Goal: Use online tool/utility: Utilize a website feature to perform a specific function

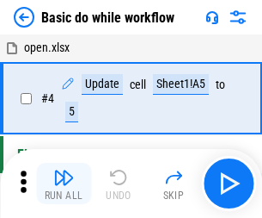
click at [64, 183] on img "button" at bounding box center [63, 177] width 21 height 21
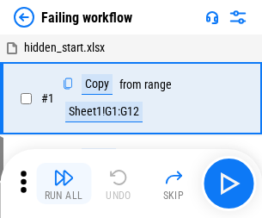
click at [64, 183] on img "button" at bounding box center [63, 177] width 21 height 21
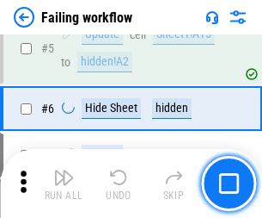
scroll to position [365, 0]
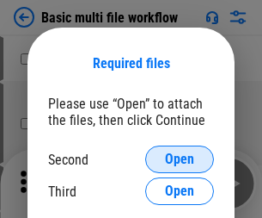
click at [180, 159] on span "Open" at bounding box center [179, 159] width 29 height 14
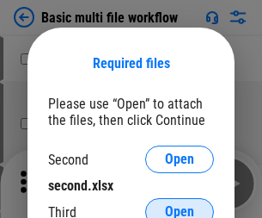
click at [180, 205] on span "Open" at bounding box center [179, 212] width 29 height 14
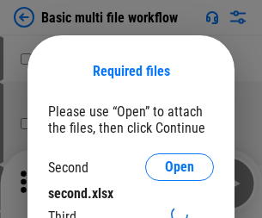
scroll to position [8, 0]
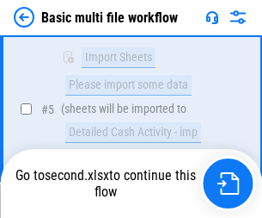
scroll to position [599, 0]
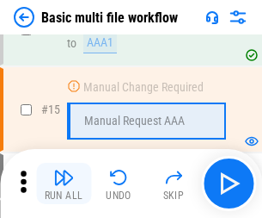
click at [64, 183] on img "button" at bounding box center [63, 177] width 21 height 21
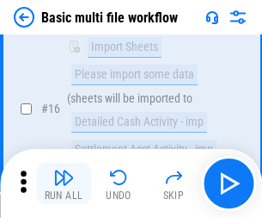
click at [64, 183] on img "button" at bounding box center [63, 177] width 21 height 21
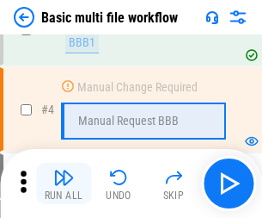
click at [64, 183] on img "button" at bounding box center [63, 177] width 21 height 21
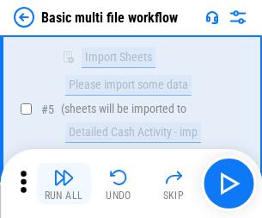
click at [64, 183] on img "button" at bounding box center [63, 177] width 21 height 21
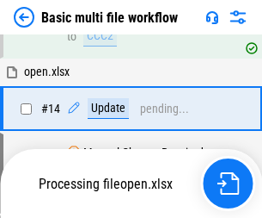
scroll to position [1023, 0]
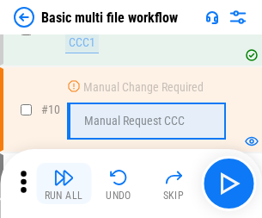
click at [64, 183] on img "button" at bounding box center [63, 177] width 21 height 21
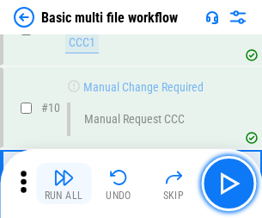
scroll to position [599, 0]
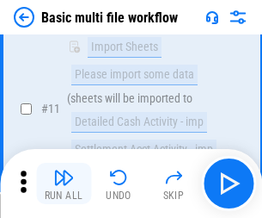
click at [64, 183] on img "button" at bounding box center [63, 177] width 21 height 21
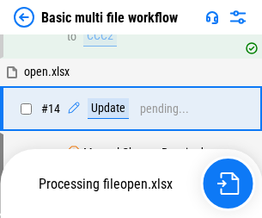
scroll to position [900, 0]
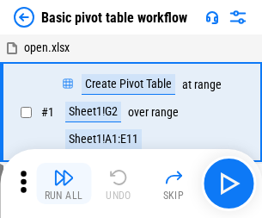
click at [64, 183] on img "button" at bounding box center [63, 177] width 21 height 21
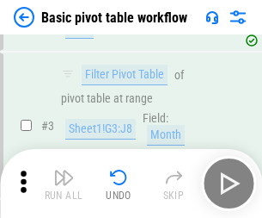
scroll to position [412, 0]
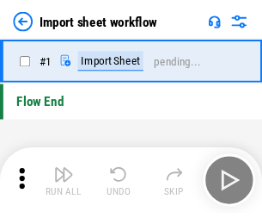
scroll to position [6, 0]
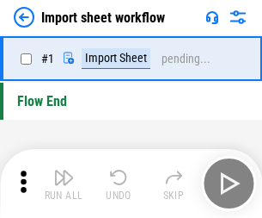
click at [64, 183] on img "button" at bounding box center [63, 177] width 21 height 21
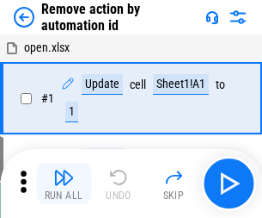
click at [64, 183] on img "button" at bounding box center [63, 177] width 21 height 21
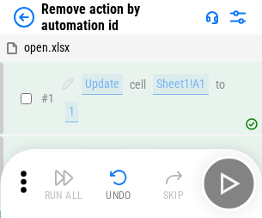
scroll to position [64, 0]
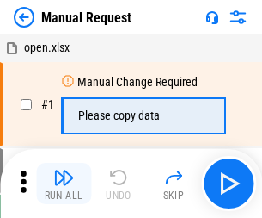
click at [64, 183] on img "button" at bounding box center [63, 177] width 21 height 21
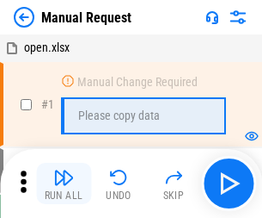
click at [64, 183] on img "button" at bounding box center [63, 177] width 21 height 21
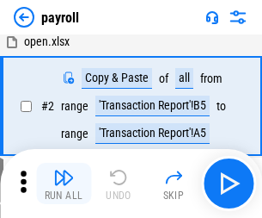
click at [64, 183] on img "button" at bounding box center [63, 177] width 21 height 21
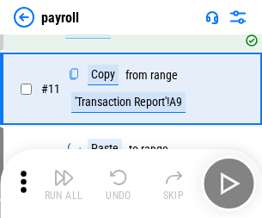
scroll to position [125, 0]
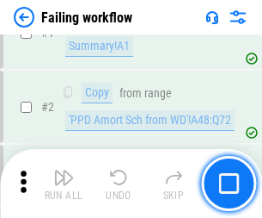
scroll to position [278, 0]
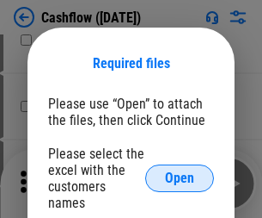
click at [180, 171] on span "Open" at bounding box center [179, 178] width 29 height 14
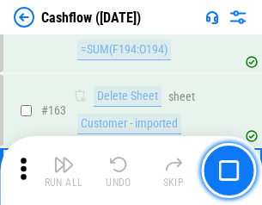
scroll to position [1673, 0]
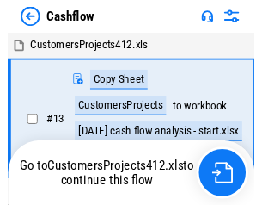
scroll to position [20, 0]
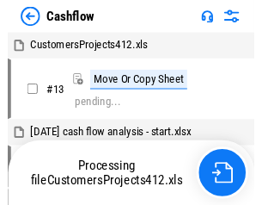
scroll to position [20, 0]
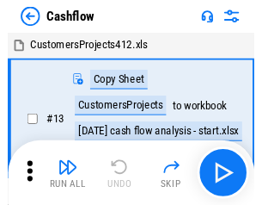
scroll to position [20, 0]
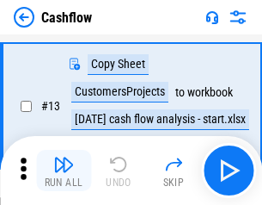
click at [64, 170] on img "button" at bounding box center [63, 164] width 21 height 21
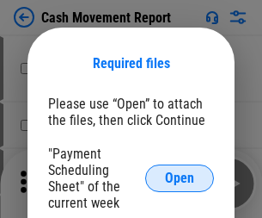
click at [180, 178] on span "Open" at bounding box center [179, 178] width 29 height 14
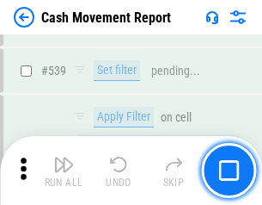
scroll to position [7633, 0]
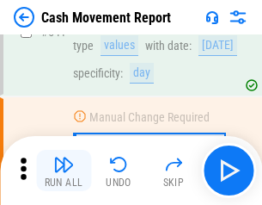
click at [64, 170] on img "button" at bounding box center [63, 164] width 21 height 21
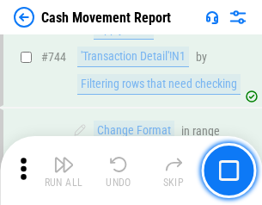
scroll to position [9160, 0]
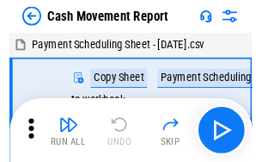
scroll to position [31, 0]
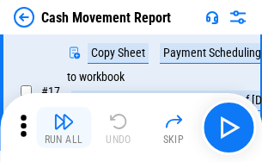
click at [64, 127] on img "button" at bounding box center [63, 121] width 21 height 21
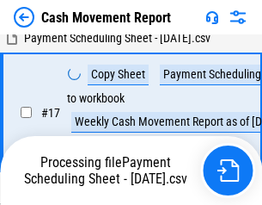
scroll to position [270, 0]
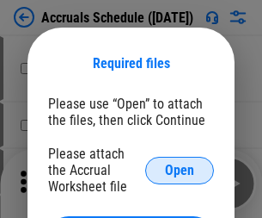
click at [180, 169] on span "Open" at bounding box center [179, 170] width 29 height 14
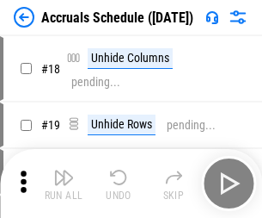
click at [64, 183] on img "button" at bounding box center [63, 177] width 21 height 21
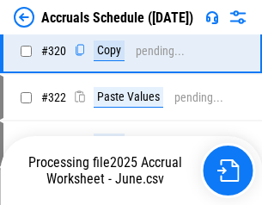
scroll to position [3199, 0]
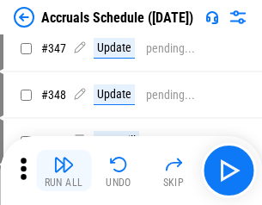
click at [64, 170] on img "button" at bounding box center [63, 164] width 21 height 21
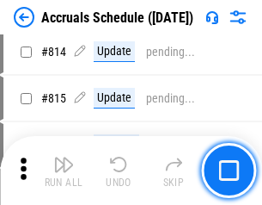
scroll to position [7590, 0]
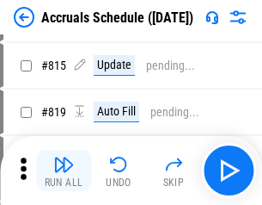
click at [64, 170] on img "button" at bounding box center [63, 164] width 21 height 21
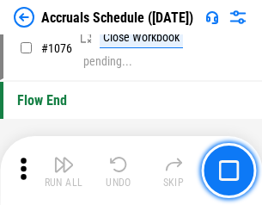
scroll to position [10301, 0]
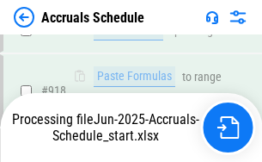
scroll to position [9018, 0]
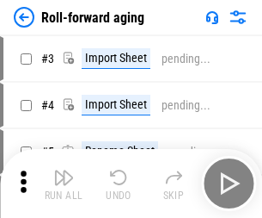
click at [64, 170] on img "button" at bounding box center [63, 177] width 21 height 21
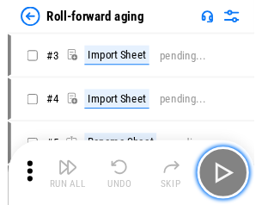
scroll to position [3, 0]
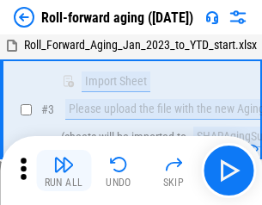
click at [64, 170] on img "button" at bounding box center [63, 164] width 21 height 21
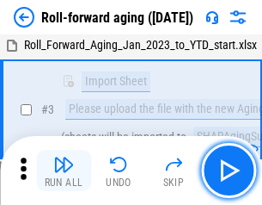
scroll to position [111, 0]
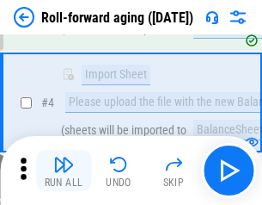
click at [64, 170] on img "button" at bounding box center [63, 164] width 21 height 21
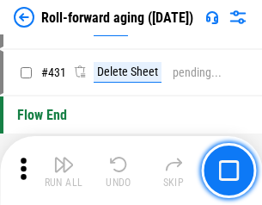
scroll to position [5964, 0]
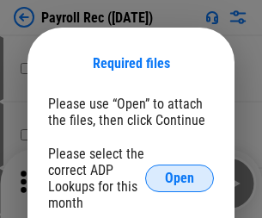
click at [180, 178] on span "Open" at bounding box center [179, 178] width 29 height 14
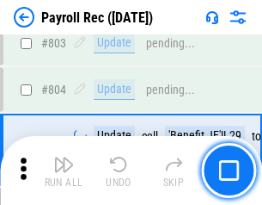
scroll to position [10927, 0]
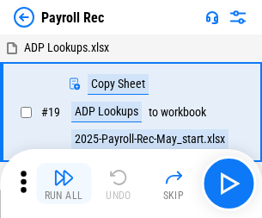
click at [64, 183] on img "button" at bounding box center [63, 177] width 21 height 21
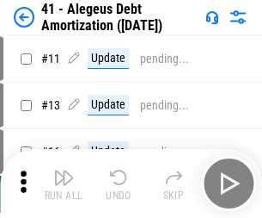
click at [64, 183] on img "button" at bounding box center [63, 177] width 21 height 21
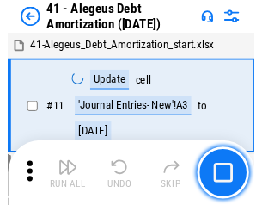
scroll to position [212, 0]
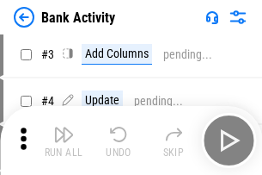
click at [64, 140] on img "button" at bounding box center [63, 134] width 21 height 21
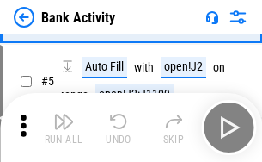
scroll to position [91, 0]
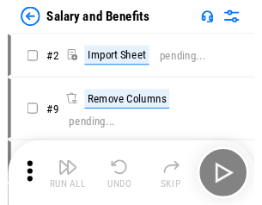
scroll to position [23, 0]
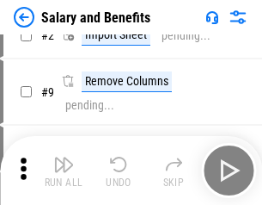
click at [64, 170] on img "button" at bounding box center [63, 164] width 21 height 21
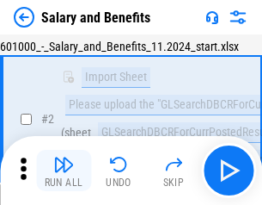
click at [64, 170] on img "button" at bounding box center [63, 164] width 21 height 21
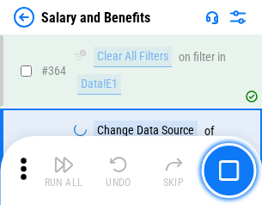
scroll to position [8100, 0]
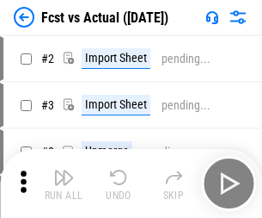
click at [64, 170] on img "button" at bounding box center [63, 177] width 21 height 21
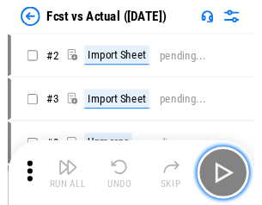
scroll to position [22, 0]
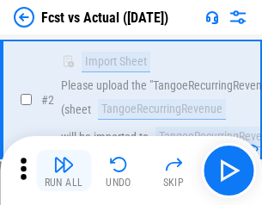
click at [64, 170] on img "button" at bounding box center [63, 164] width 21 height 21
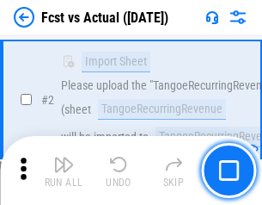
scroll to position [161, 0]
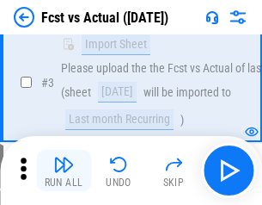
click at [64, 170] on img "button" at bounding box center [63, 164] width 21 height 21
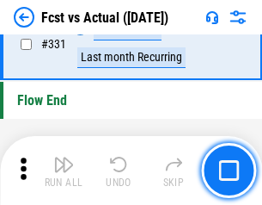
scroll to position [8233, 0]
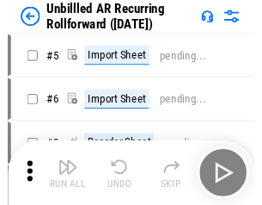
scroll to position [37, 0]
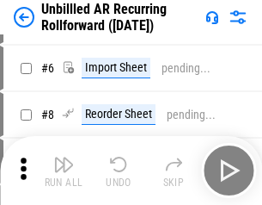
click at [64, 170] on img "button" at bounding box center [63, 164] width 21 height 21
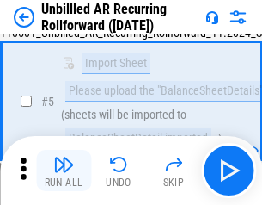
click at [64, 170] on img "button" at bounding box center [63, 164] width 21 height 21
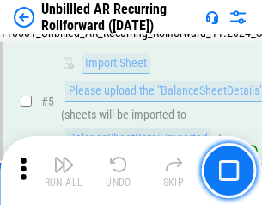
scroll to position [162, 0]
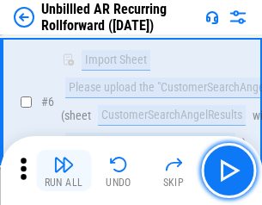
click at [64, 170] on img "button" at bounding box center [63, 164] width 21 height 21
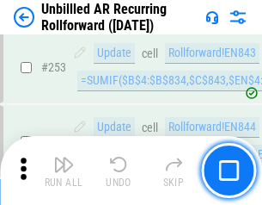
scroll to position [5842, 0]
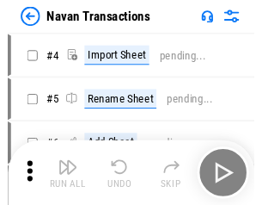
scroll to position [28, 0]
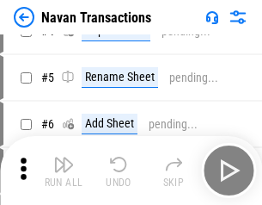
click at [64, 170] on img "button" at bounding box center [63, 164] width 21 height 21
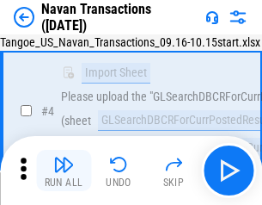
click at [64, 170] on img "button" at bounding box center [63, 164] width 21 height 21
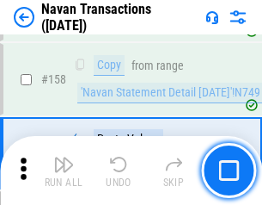
scroll to position [5576, 0]
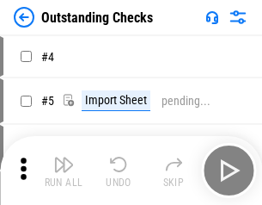
click at [64, 170] on img "button" at bounding box center [63, 164] width 21 height 21
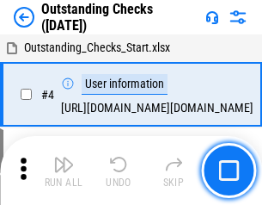
scroll to position [72, 0]
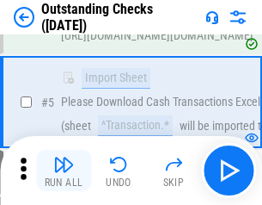
click at [64, 170] on img "button" at bounding box center [63, 164] width 21 height 21
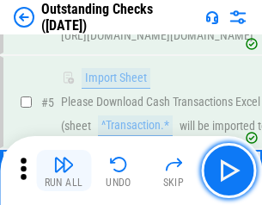
scroll to position [180, 0]
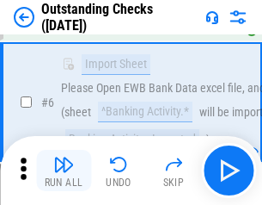
click at [64, 170] on img "button" at bounding box center [63, 164] width 21 height 21
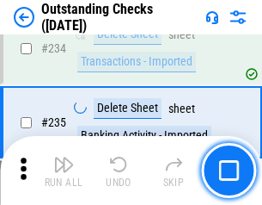
scroll to position [5223, 0]
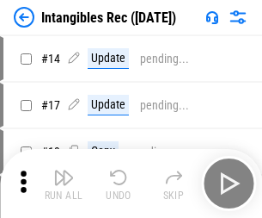
click at [64, 183] on img "button" at bounding box center [63, 177] width 21 height 21
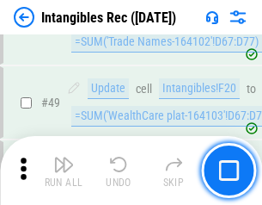
scroll to position [670, 0]
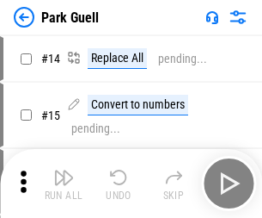
click at [64, 170] on img "button" at bounding box center [63, 177] width 21 height 21
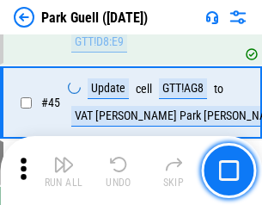
scroll to position [2151, 0]
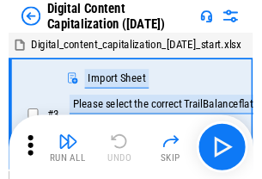
scroll to position [50, 0]
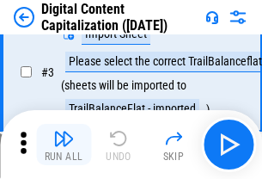
click at [64, 144] on img "button" at bounding box center [63, 138] width 21 height 21
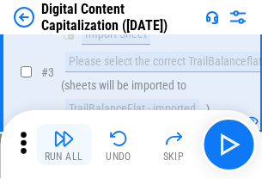
click at [64, 144] on img "button" at bounding box center [63, 138] width 21 height 21
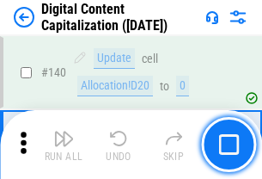
scroll to position [1824, 0]
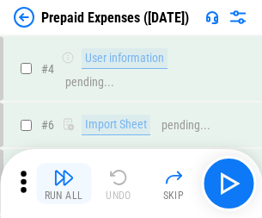
click at [64, 170] on img "button" at bounding box center [63, 177] width 21 height 21
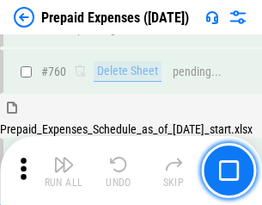
scroll to position [4767, 0]
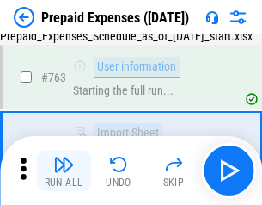
click at [64, 170] on img "button" at bounding box center [63, 164] width 21 height 21
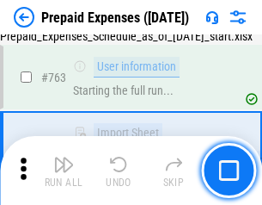
scroll to position [4869, 0]
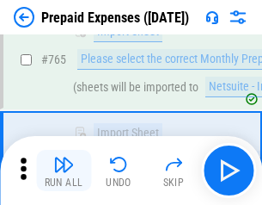
click at [64, 170] on img "button" at bounding box center [63, 164] width 21 height 21
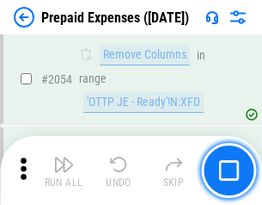
scroll to position [17979, 0]
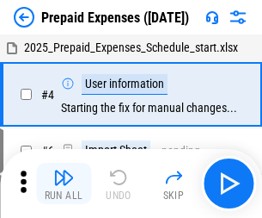
click at [64, 183] on img "button" at bounding box center [63, 177] width 21 height 21
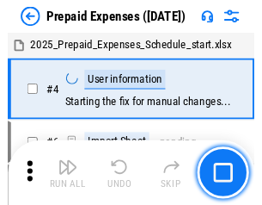
scroll to position [76, 0]
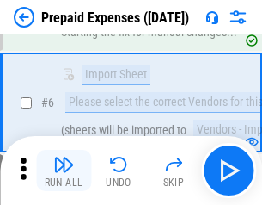
click at [64, 170] on img "button" at bounding box center [63, 164] width 21 height 21
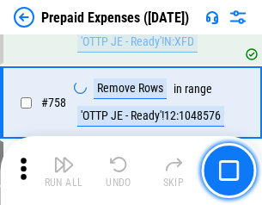
scroll to position [6128, 0]
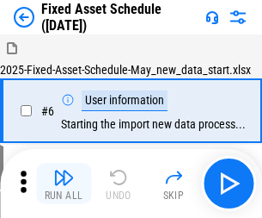
click at [64, 183] on img "button" at bounding box center [63, 177] width 21 height 21
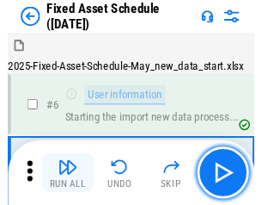
scroll to position [93, 0]
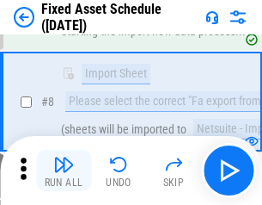
click at [64, 170] on img "button" at bounding box center [63, 164] width 21 height 21
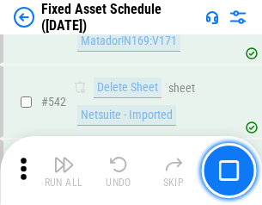
scroll to position [6132, 0]
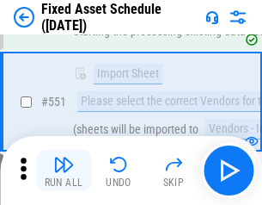
click at [64, 170] on img "button" at bounding box center [63, 164] width 21 height 21
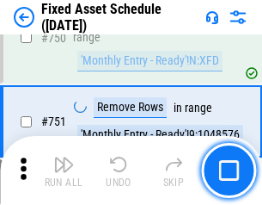
scroll to position [8385, 0]
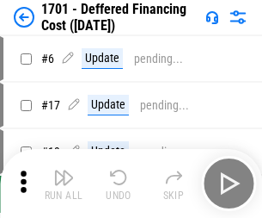
click at [64, 183] on img "button" at bounding box center [63, 177] width 21 height 21
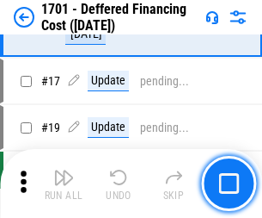
scroll to position [206, 0]
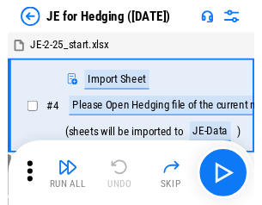
scroll to position [3, 0]
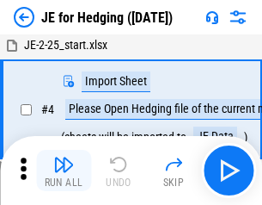
click at [64, 170] on img "button" at bounding box center [63, 164] width 21 height 21
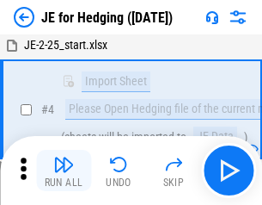
click at [64, 170] on img "button" at bounding box center [63, 164] width 21 height 21
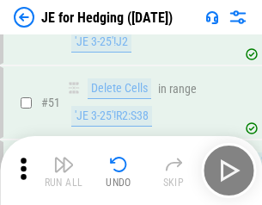
scroll to position [1114, 0]
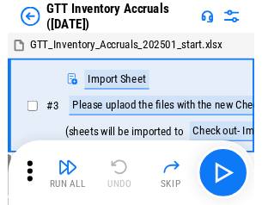
scroll to position [3, 0]
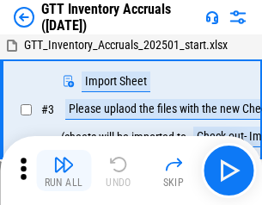
click at [64, 170] on img "button" at bounding box center [63, 164] width 21 height 21
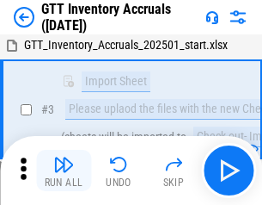
click at [64, 170] on img "button" at bounding box center [63, 164] width 21 height 21
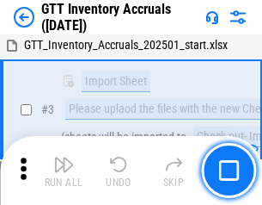
scroll to position [111, 0]
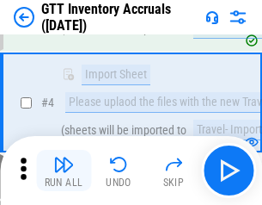
click at [64, 170] on img "button" at bounding box center [63, 164] width 21 height 21
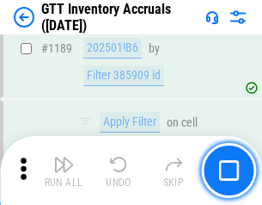
scroll to position [14045, 0]
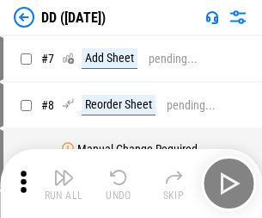
click at [64, 183] on img "button" at bounding box center [63, 177] width 21 height 21
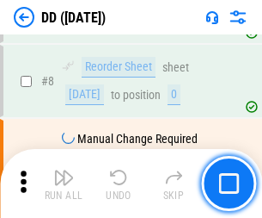
scroll to position [166, 0]
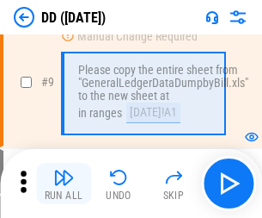
click at [64, 183] on img "button" at bounding box center [63, 177] width 21 height 21
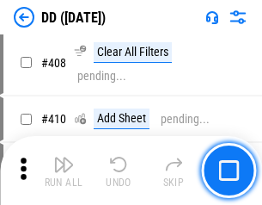
scroll to position [7695, 0]
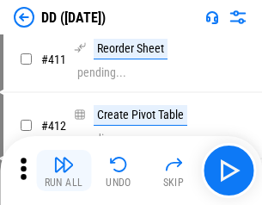
click at [64, 170] on img "button" at bounding box center [63, 164] width 21 height 21
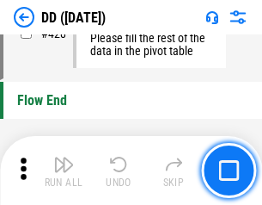
scroll to position [8232, 0]
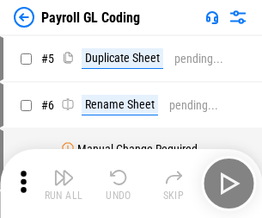
click at [64, 183] on img "button" at bounding box center [63, 177] width 21 height 21
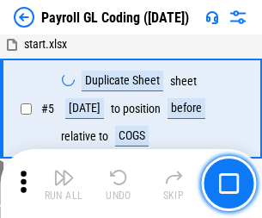
scroll to position [206, 0]
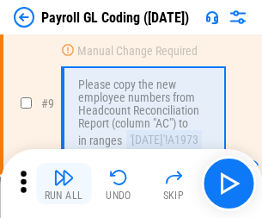
click at [64, 183] on img "button" at bounding box center [63, 177] width 21 height 21
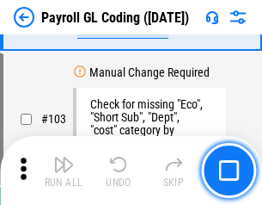
scroll to position [4035, 0]
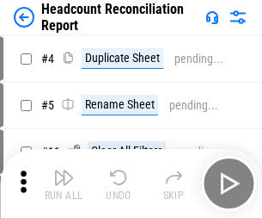
click at [64, 183] on img "button" at bounding box center [63, 177] width 21 height 21
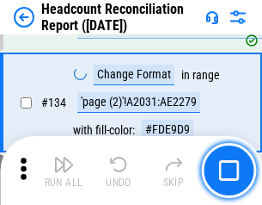
scroll to position [2067, 0]
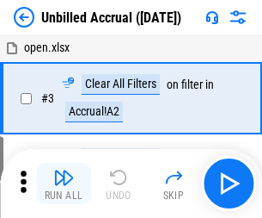
click at [64, 183] on img "button" at bounding box center [63, 177] width 21 height 21
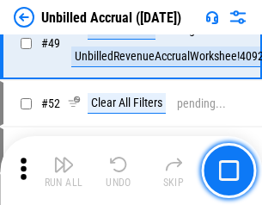
scroll to position [1560, 0]
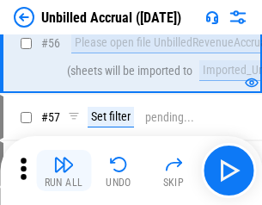
click at [64, 170] on img "button" at bounding box center [63, 164] width 21 height 21
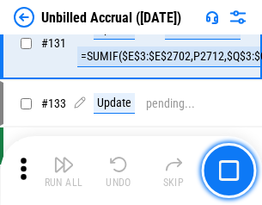
scroll to position [5123, 0]
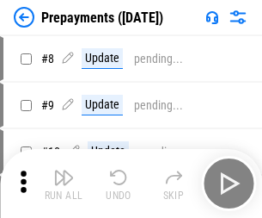
click at [64, 183] on img "button" at bounding box center [63, 177] width 21 height 21
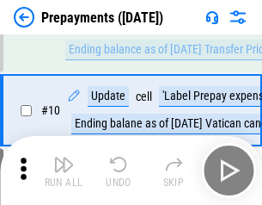
scroll to position [108, 0]
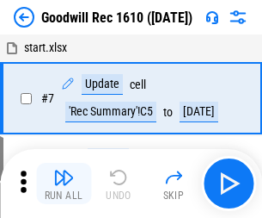
click at [64, 183] on img "button" at bounding box center [63, 177] width 21 height 21
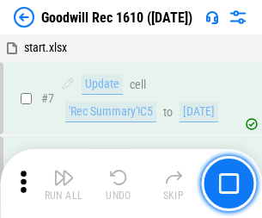
scroll to position [294, 0]
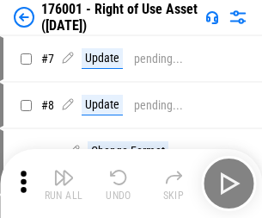
click at [64, 183] on img "button" at bounding box center [63, 177] width 21 height 21
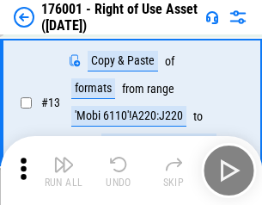
scroll to position [111, 0]
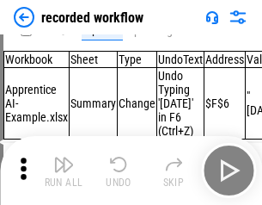
click at [64, 170] on img "button" at bounding box center [63, 164] width 21 height 21
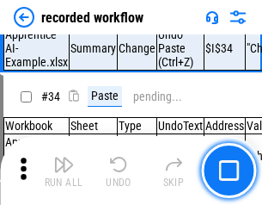
scroll to position [5376, 0]
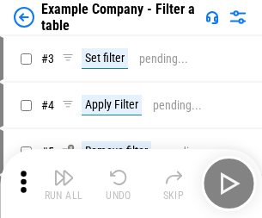
click at [64, 183] on img "button" at bounding box center [63, 177] width 21 height 21
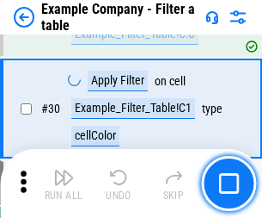
scroll to position [1574, 0]
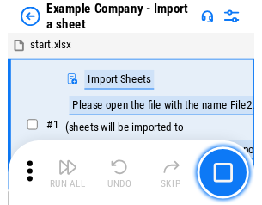
scroll to position [27, 0]
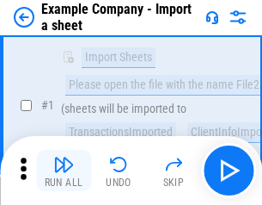
click at [64, 170] on img "button" at bounding box center [63, 164] width 21 height 21
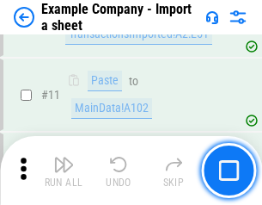
scroll to position [380, 0]
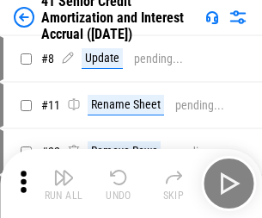
click at [64, 170] on img "button" at bounding box center [63, 177] width 21 height 21
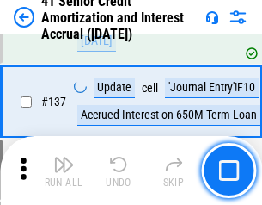
scroll to position [1579, 0]
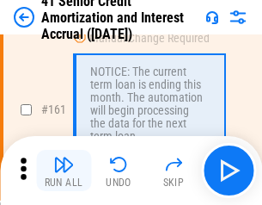
click at [64, 170] on img "button" at bounding box center [63, 164] width 21 height 21
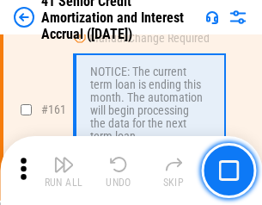
scroll to position [1840, 0]
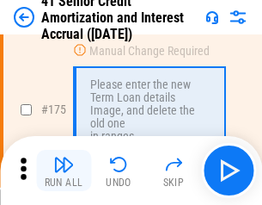
click at [64, 170] on img "button" at bounding box center [63, 164] width 21 height 21
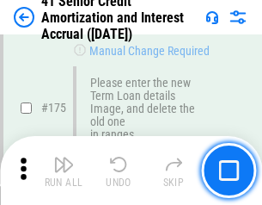
scroll to position [2014, 0]
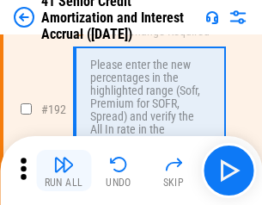
click at [64, 170] on img "button" at bounding box center [63, 164] width 21 height 21
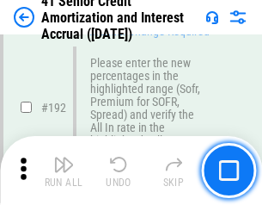
scroll to position [2195, 0]
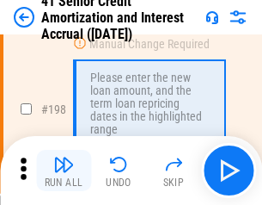
click at [64, 170] on img "button" at bounding box center [63, 164] width 21 height 21
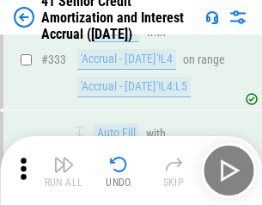
scroll to position [4394, 0]
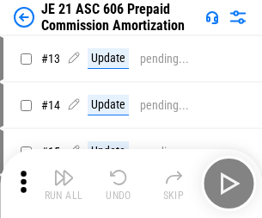
click at [64, 170] on img "button" at bounding box center [63, 177] width 21 height 21
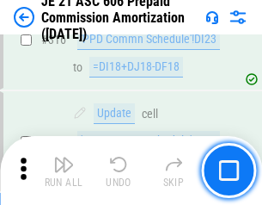
scroll to position [3211, 0]
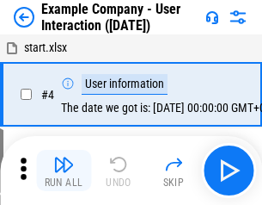
click at [64, 170] on img "button" at bounding box center [63, 164] width 21 height 21
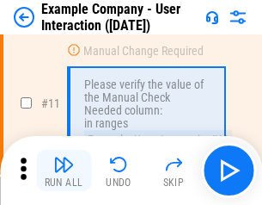
click at [64, 170] on img "button" at bounding box center [63, 164] width 21 height 21
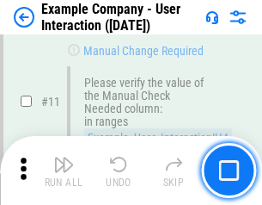
scroll to position [372, 0]
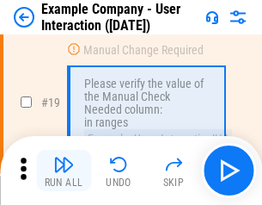
click at [64, 170] on img "button" at bounding box center [63, 164] width 21 height 21
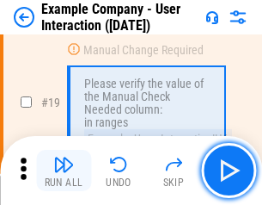
click at [64, 170] on img "button" at bounding box center [63, 164] width 21 height 21
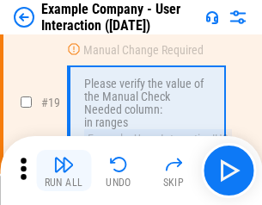
click at [64, 170] on img "button" at bounding box center [63, 164] width 21 height 21
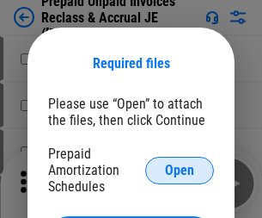
click at [180, 169] on span "Open" at bounding box center [179, 170] width 29 height 14
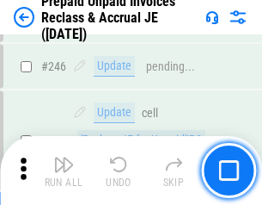
scroll to position [2322, 0]
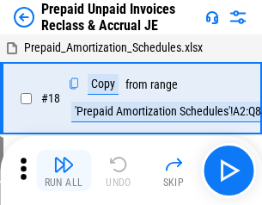
click at [64, 170] on img "button" at bounding box center [63, 164] width 21 height 21
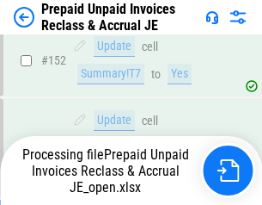
scroll to position [1496, 0]
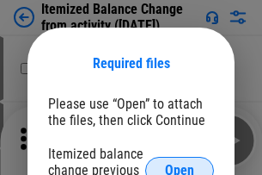
click at [180, 163] on span "Open" at bounding box center [179, 170] width 29 height 14
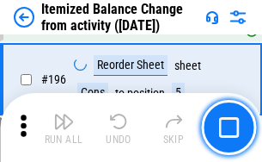
scroll to position [3310, 0]
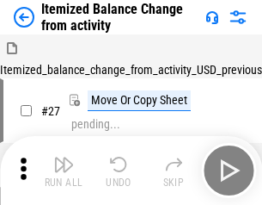
scroll to position [27, 0]
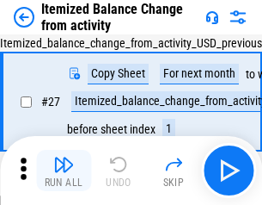
click at [64, 170] on img "button" at bounding box center [63, 164] width 21 height 21
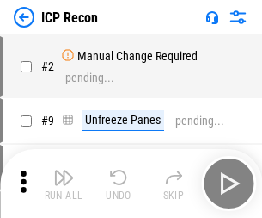
scroll to position [8, 0]
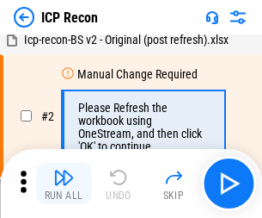
click at [64, 183] on img "button" at bounding box center [63, 177] width 21 height 21
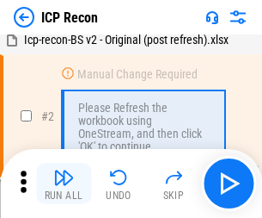
click at [64, 183] on img "button" at bounding box center [63, 177] width 21 height 21
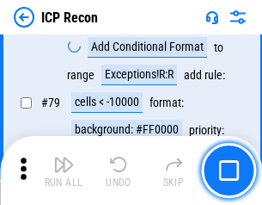
scroll to position [1686, 0]
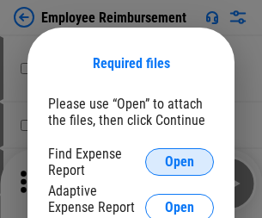
click at [180, 162] on span "Open" at bounding box center [179, 162] width 29 height 14
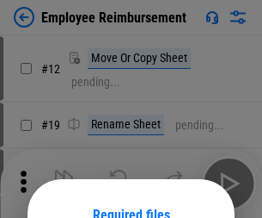
scroll to position [151, 0]
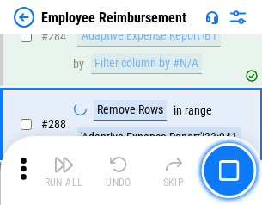
scroll to position [4675, 0]
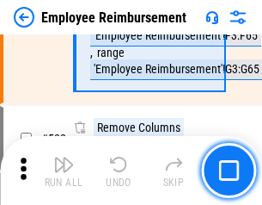
click at [64, 170] on img "button" at bounding box center [63, 164] width 21 height 21
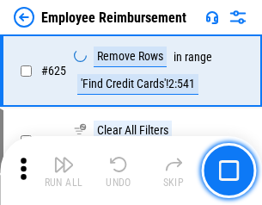
scroll to position [10298, 0]
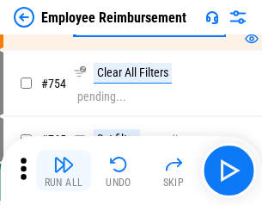
click at [64, 170] on img "button" at bounding box center [63, 164] width 21 height 21
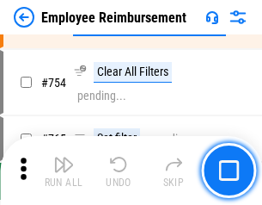
click at [64, 170] on img "button" at bounding box center [63, 164] width 21 height 21
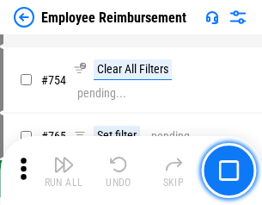
scroll to position [12067, 0]
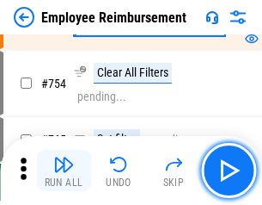
click at [64, 170] on img "button" at bounding box center [63, 164] width 21 height 21
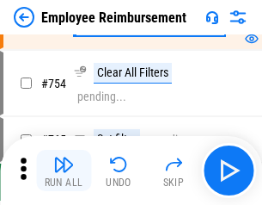
click at [64, 170] on img "button" at bounding box center [63, 164] width 21 height 21
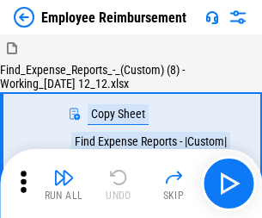
scroll to position [58, 0]
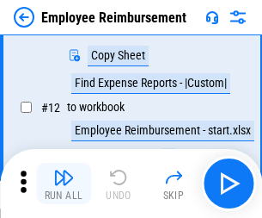
click at [64, 183] on img "button" at bounding box center [63, 177] width 21 height 21
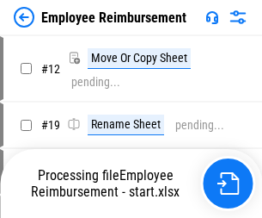
scroll to position [58, 0]
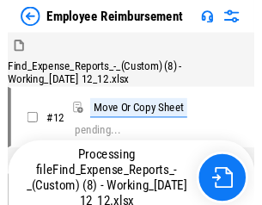
scroll to position [58, 0]
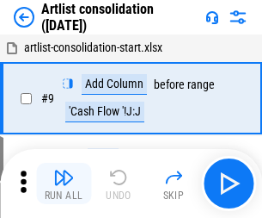
click at [64, 183] on img "button" at bounding box center [63, 177] width 21 height 21
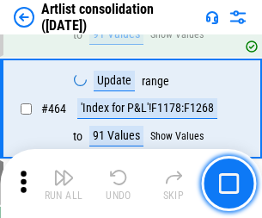
scroll to position [7531, 0]
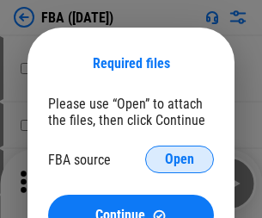
click at [180, 159] on span "Open" at bounding box center [179, 159] width 29 height 14
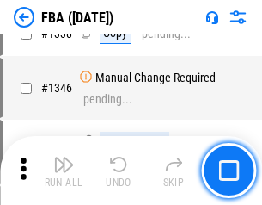
scroll to position [18195, 0]
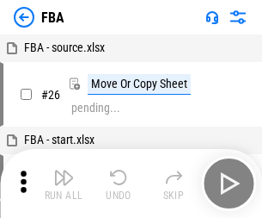
scroll to position [17, 0]
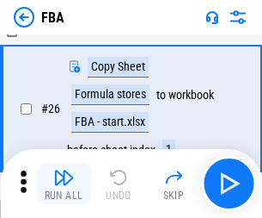
click at [64, 183] on img "button" at bounding box center [63, 177] width 21 height 21
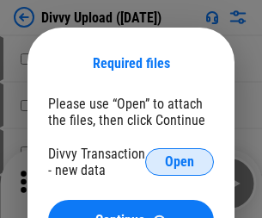
click at [180, 162] on span "Open" at bounding box center [179, 162] width 29 height 14
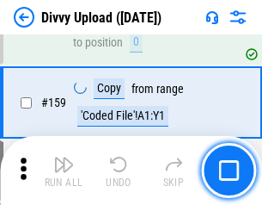
scroll to position [1781, 0]
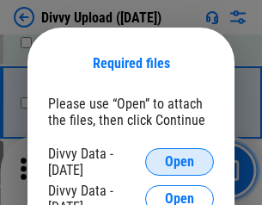
click at [180, 162] on span "Open" at bounding box center [179, 162] width 29 height 14
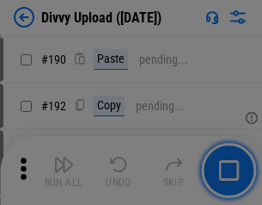
scroll to position [2171, 0]
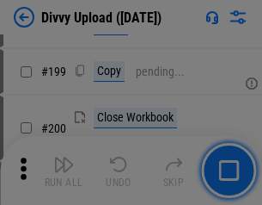
scroll to position [2501, 0]
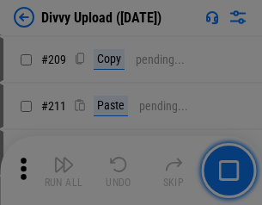
scroll to position [2921, 0]
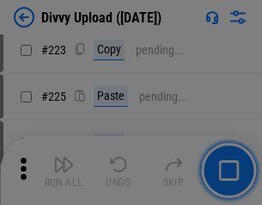
scroll to position [3432, 0]
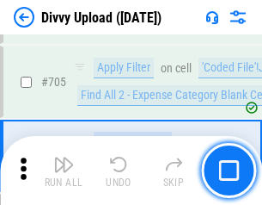
scroll to position [11766, 0]
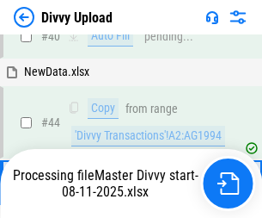
scroll to position [189, 0]
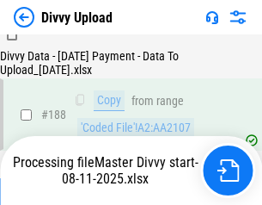
scroll to position [2024, 0]
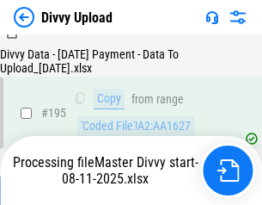
scroll to position [2404, 0]
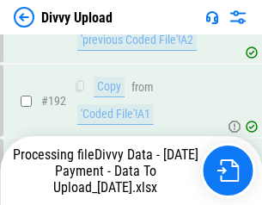
scroll to position [2304, 0]
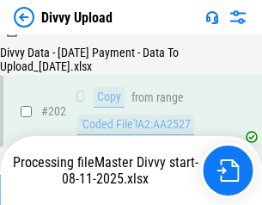
scroll to position [2783, 0]
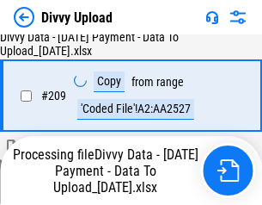
scroll to position [3162, 0]
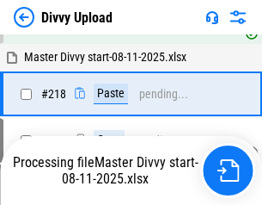
scroll to position [3629, 0]
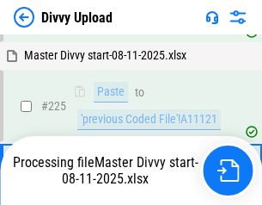
scroll to position [4009, 0]
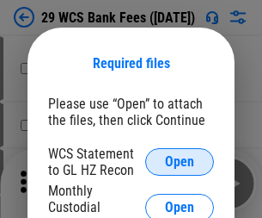
click at [180, 162] on span "Open" at bounding box center [179, 162] width 29 height 14
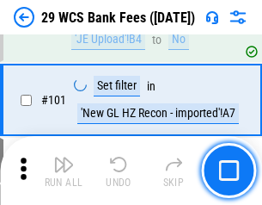
scroll to position [1676, 0]
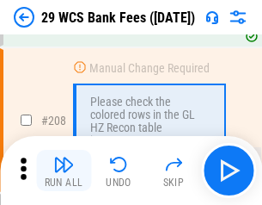
click at [64, 170] on img "button" at bounding box center [63, 164] width 21 height 21
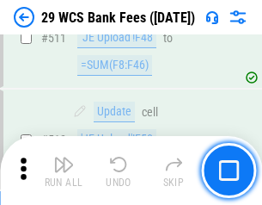
scroll to position [8653, 0]
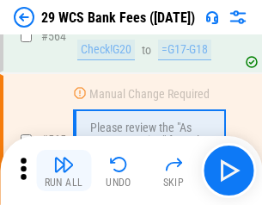
click at [64, 170] on img "button" at bounding box center [63, 164] width 21 height 21
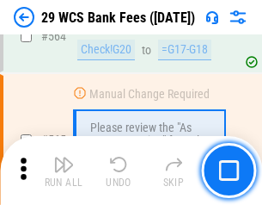
scroll to position [9302, 0]
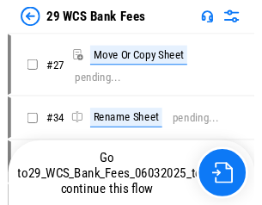
scroll to position [3, 0]
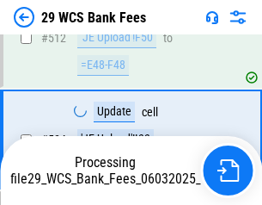
scroll to position [9182, 0]
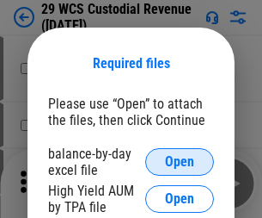
click at [180, 162] on span "Open" at bounding box center [179, 162] width 29 height 14
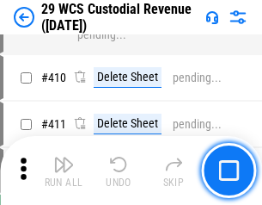
scroll to position [7966, 0]
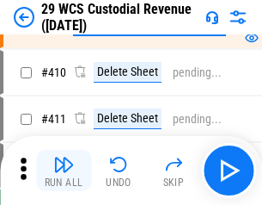
click at [64, 170] on img "button" at bounding box center [63, 164] width 21 height 21
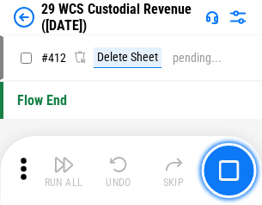
scroll to position [8214, 0]
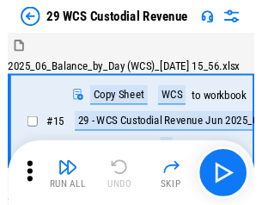
scroll to position [41, 0]
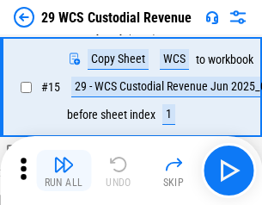
click at [64, 170] on img "button" at bounding box center [63, 164] width 21 height 21
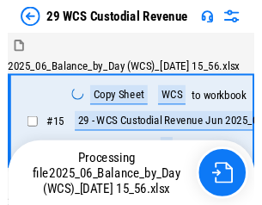
scroll to position [41, 0]
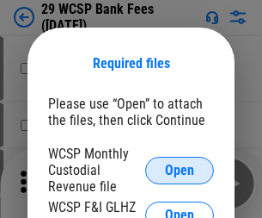
click at [180, 169] on span "Open" at bounding box center [179, 170] width 29 height 14
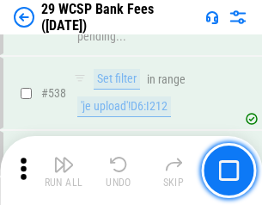
scroll to position [6608, 0]
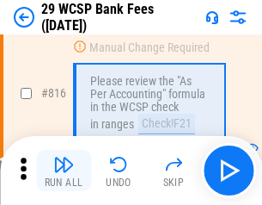
click at [64, 170] on img "button" at bounding box center [63, 164] width 21 height 21
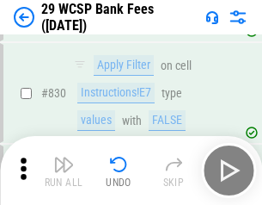
scroll to position [10913, 0]
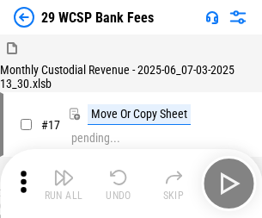
click at [64, 170] on img "button" at bounding box center [63, 177] width 21 height 21
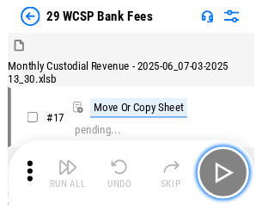
scroll to position [41, 0]
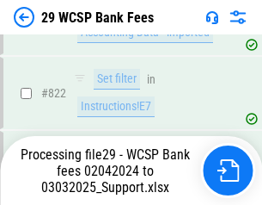
scroll to position [10893, 0]
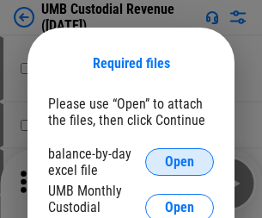
click at [180, 162] on span "Open" at bounding box center [179, 162] width 29 height 14
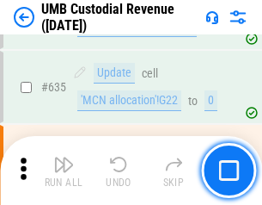
scroll to position [9001, 0]
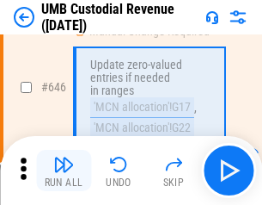
click at [64, 170] on img "button" at bounding box center [63, 164] width 21 height 21
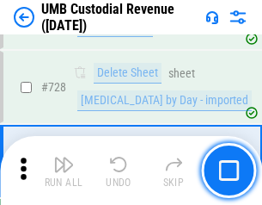
scroll to position [10610, 0]
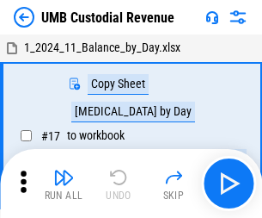
scroll to position [13, 0]
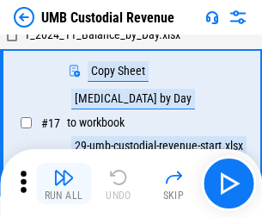
click at [64, 183] on img "button" at bounding box center [63, 177] width 21 height 21
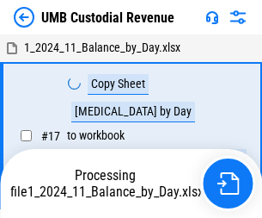
scroll to position [13, 0]
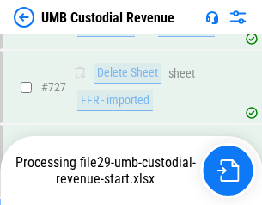
scroll to position [10570, 0]
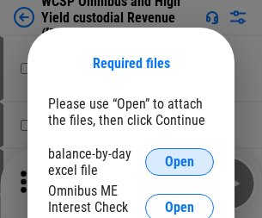
click at [180, 162] on span "Open" at bounding box center [179, 162] width 29 height 14
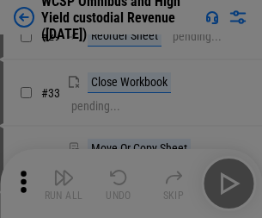
scroll to position [393, 0]
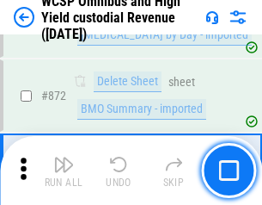
scroll to position [14557, 0]
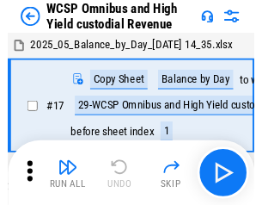
scroll to position [9, 0]
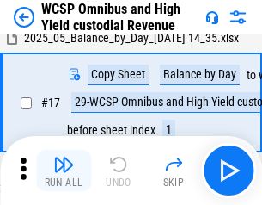
click at [64, 170] on img "button" at bounding box center [63, 164] width 21 height 21
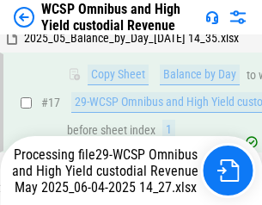
scroll to position [358, 0]
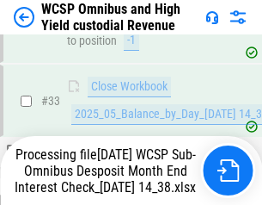
scroll to position [851, 0]
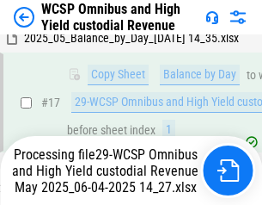
scroll to position [358, 0]
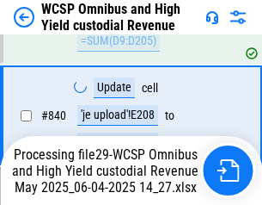
scroll to position [14369, 0]
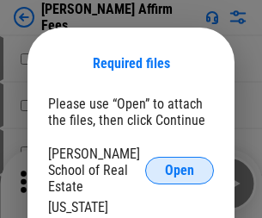
click at [180, 163] on span "Open" at bounding box center [179, 170] width 29 height 14
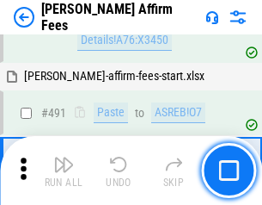
scroll to position [4677, 0]
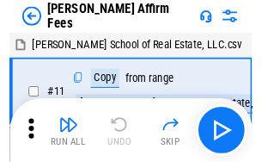
scroll to position [17, 0]
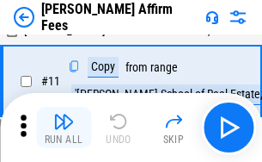
click at [64, 127] on img "button" at bounding box center [63, 121] width 21 height 21
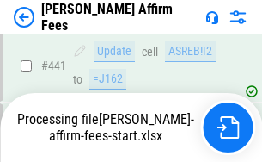
scroll to position [4511, 0]
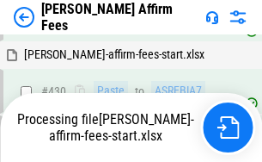
scroll to position [4537, 0]
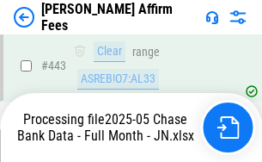
scroll to position [4511, 0]
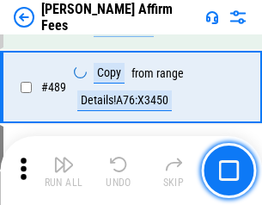
scroll to position [4489, 0]
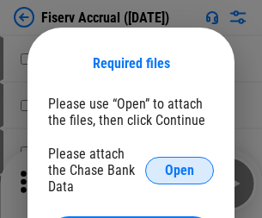
click at [180, 163] on span "Open" at bounding box center [179, 170] width 29 height 14
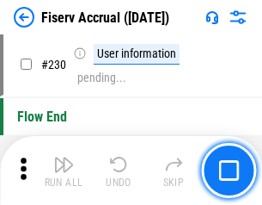
scroll to position [5450, 0]
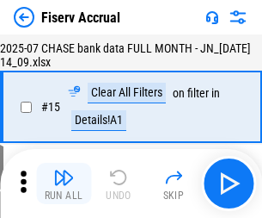
click at [64, 183] on img "button" at bounding box center [63, 177] width 21 height 21
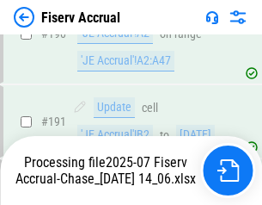
scroll to position [4522, 0]
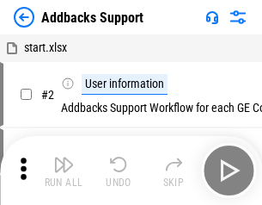
click at [64, 170] on img "button" at bounding box center [63, 164] width 21 height 21
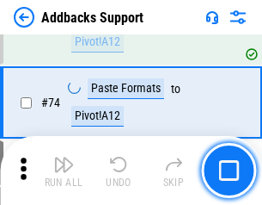
scroll to position [1252, 0]
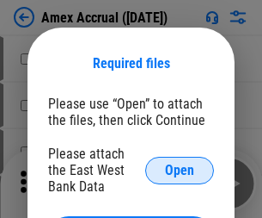
click at [180, 169] on span "Open" at bounding box center [179, 170] width 29 height 14
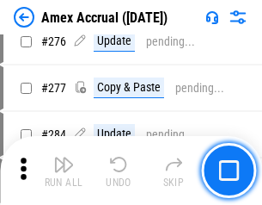
scroll to position [4477, 0]
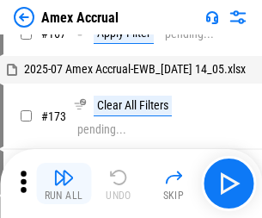
click at [64, 183] on img "button" at bounding box center [63, 177] width 21 height 21
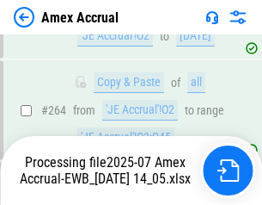
scroll to position [4912, 0]
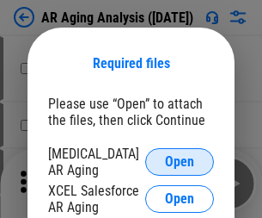
click at [180, 159] on span "Open" at bounding box center [179, 162] width 29 height 14
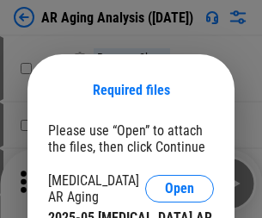
scroll to position [27, 0]
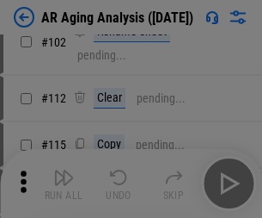
scroll to position [237, 0]
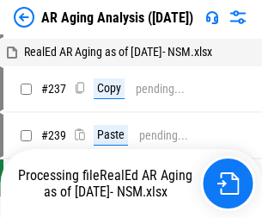
scroll to position [17, 0]
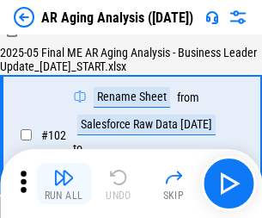
click at [64, 183] on img "button" at bounding box center [63, 177] width 21 height 21
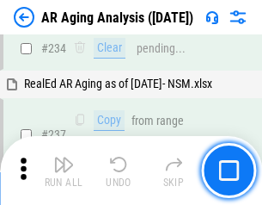
scroll to position [2666, 0]
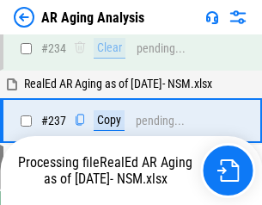
scroll to position [2646, 0]
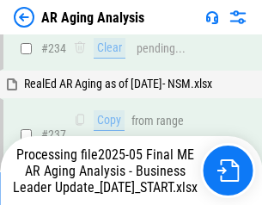
scroll to position [2646, 0]
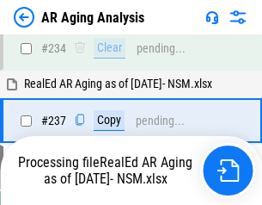
scroll to position [2646, 0]
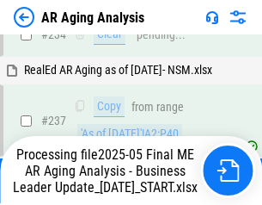
scroll to position [2646, 0]
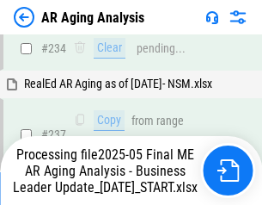
scroll to position [2646, 0]
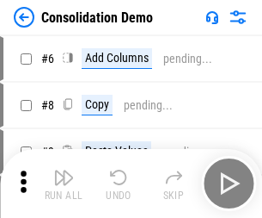
click at [64, 183] on img "button" at bounding box center [63, 177] width 21 height 21
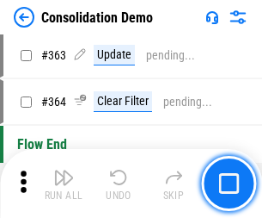
scroll to position [5765, 0]
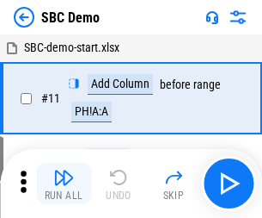
click at [64, 183] on img "button" at bounding box center [63, 177] width 21 height 21
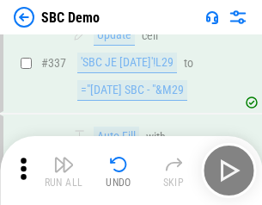
scroll to position [4525, 0]
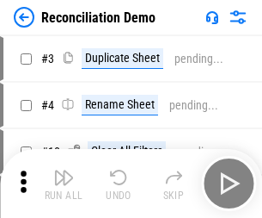
click at [64, 183] on img "button" at bounding box center [63, 177] width 21 height 21
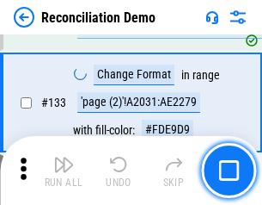
scroll to position [2043, 0]
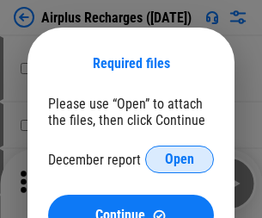
click at [180, 159] on span "Open" at bounding box center [179, 159] width 29 height 14
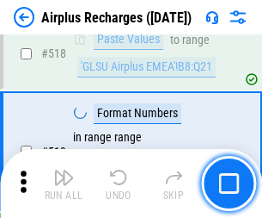
scroll to position [7401, 0]
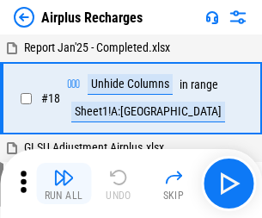
click at [64, 183] on img "button" at bounding box center [63, 177] width 21 height 21
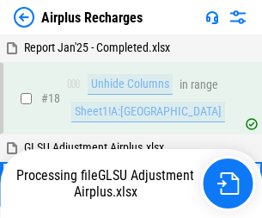
scroll to position [76, 0]
